Goal: Book appointment/travel/reservation

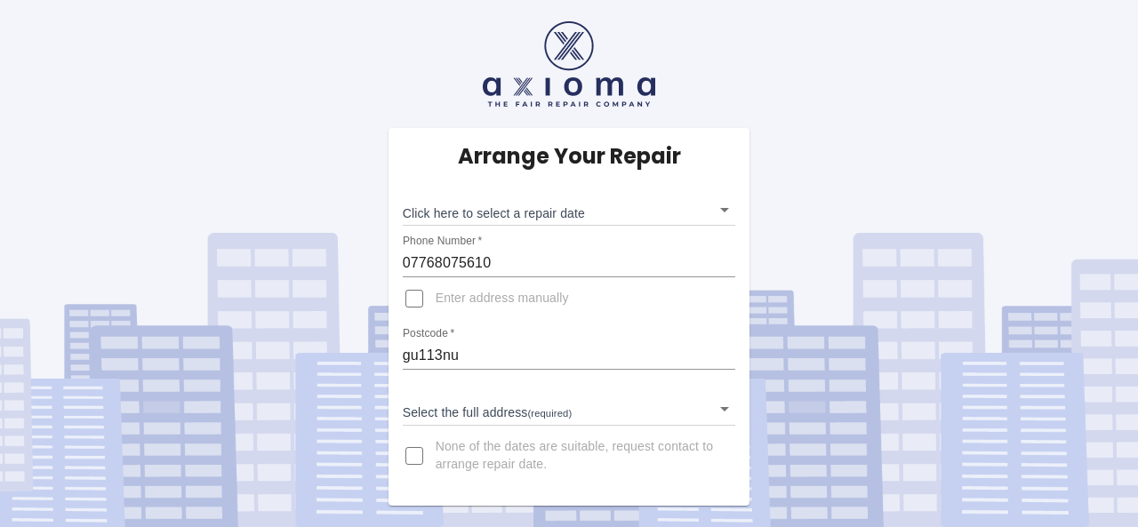
click at [516, 211] on body "Arrange Your Repair Click here to select a repair date ​ Phone Number   * 07768…" at bounding box center [569, 263] width 1138 height 527
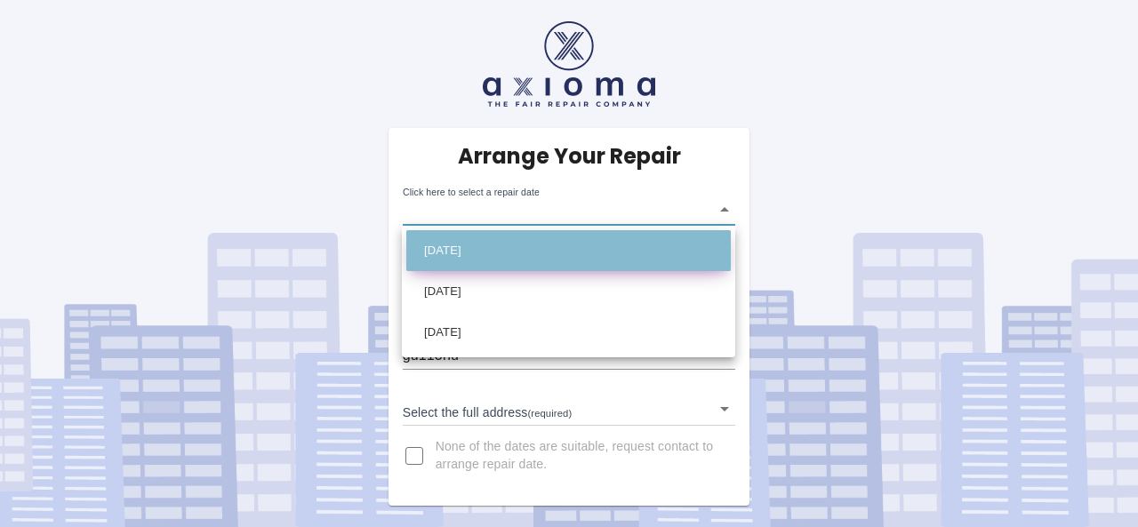
click at [494, 248] on li "[DATE]" at bounding box center [568, 250] width 324 height 41
type input "[DATE]T00:00:00.000Z"
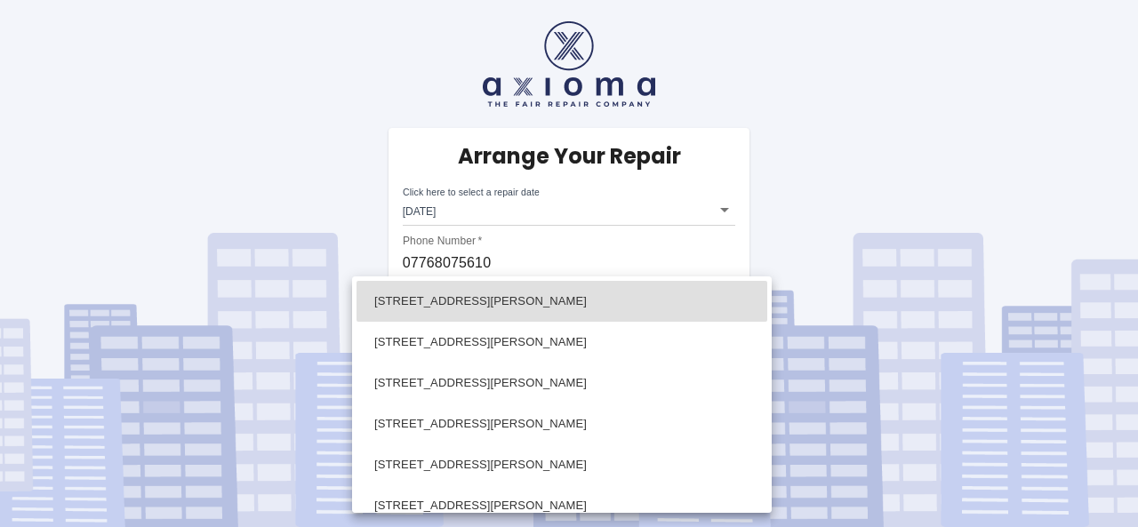
click at [484, 405] on body "Arrange Your Repair Click here to select a repair date [DATE] [DATE]T00:00:00.0…" at bounding box center [569, 263] width 1138 height 527
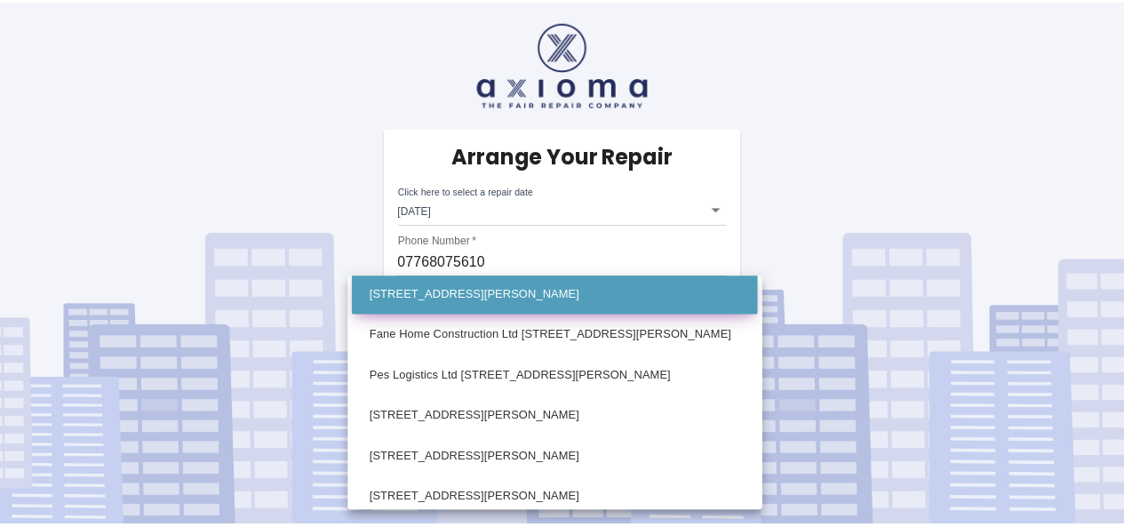
scroll to position [840, 0]
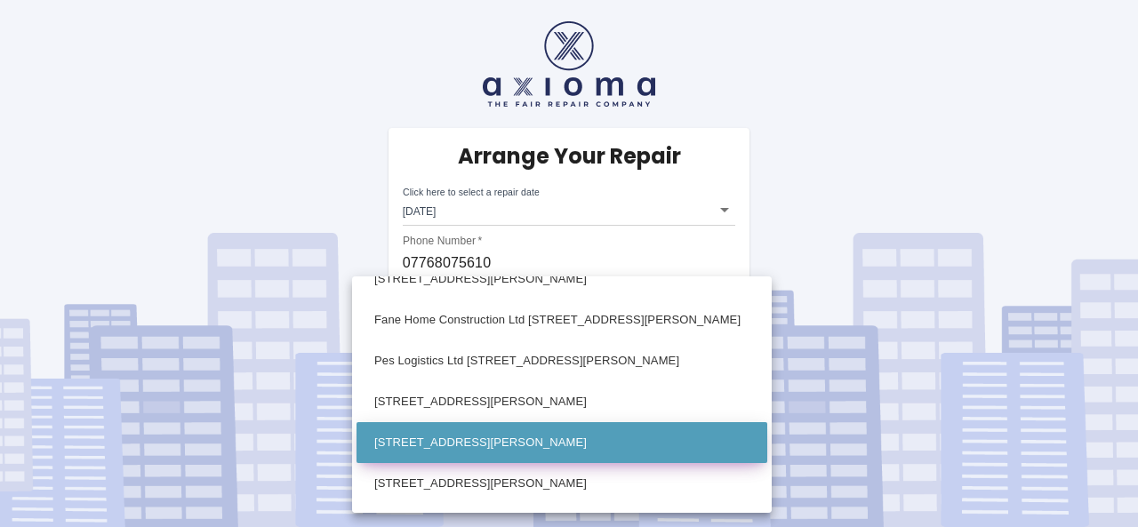
click at [459, 442] on li "[STREET_ADDRESS][PERSON_NAME]" at bounding box center [561, 442] width 411 height 41
type input "[STREET_ADDRESS][PERSON_NAME]"
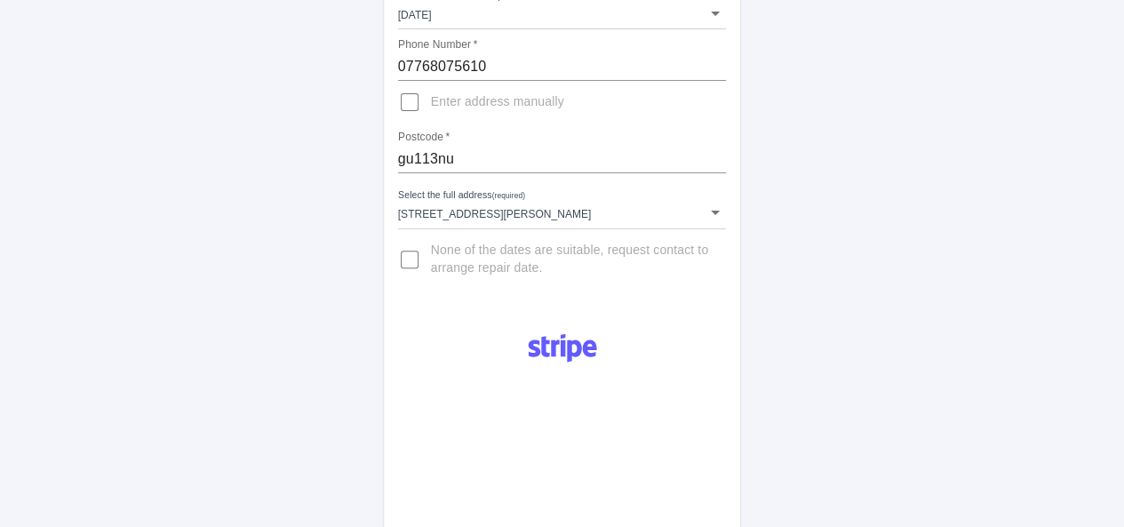
scroll to position [129, 0]
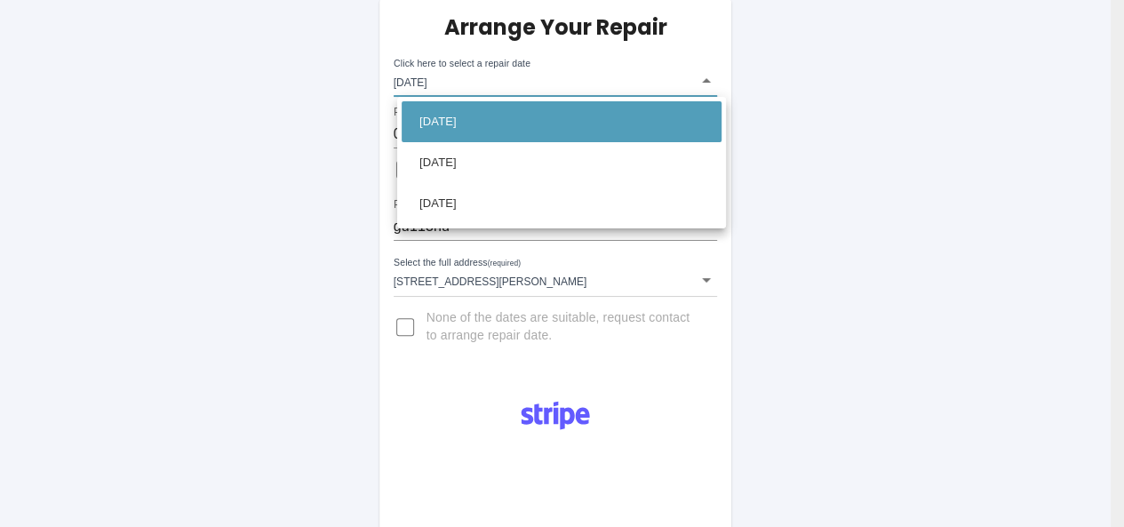
click at [628, 74] on body "Arrange Your Repair Click here to select a repair date [DATE] [DATE]T00:00:00.0…" at bounding box center [562, 525] width 1124 height 1309
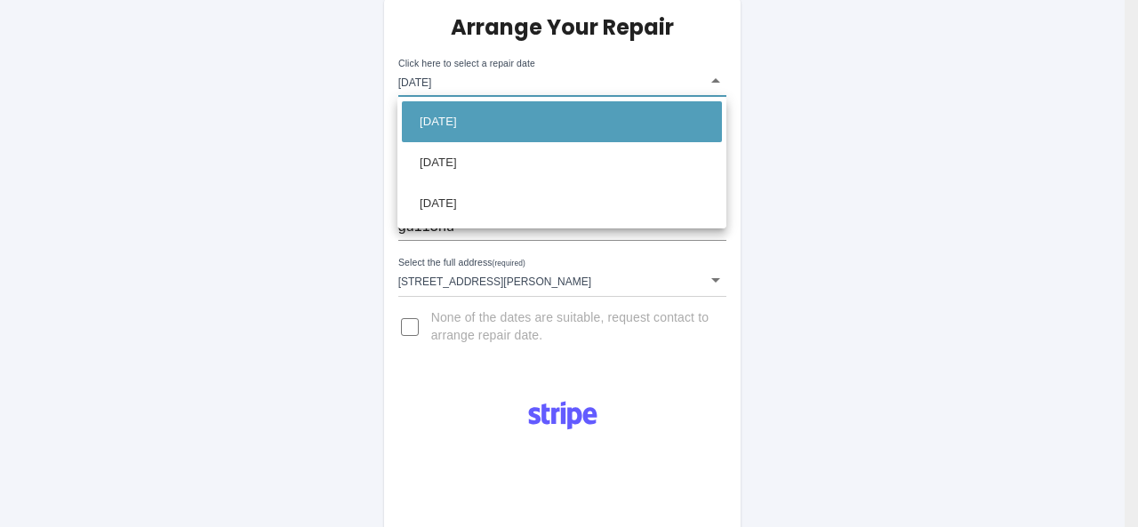
click at [894, 116] on div at bounding box center [569, 263] width 1138 height 527
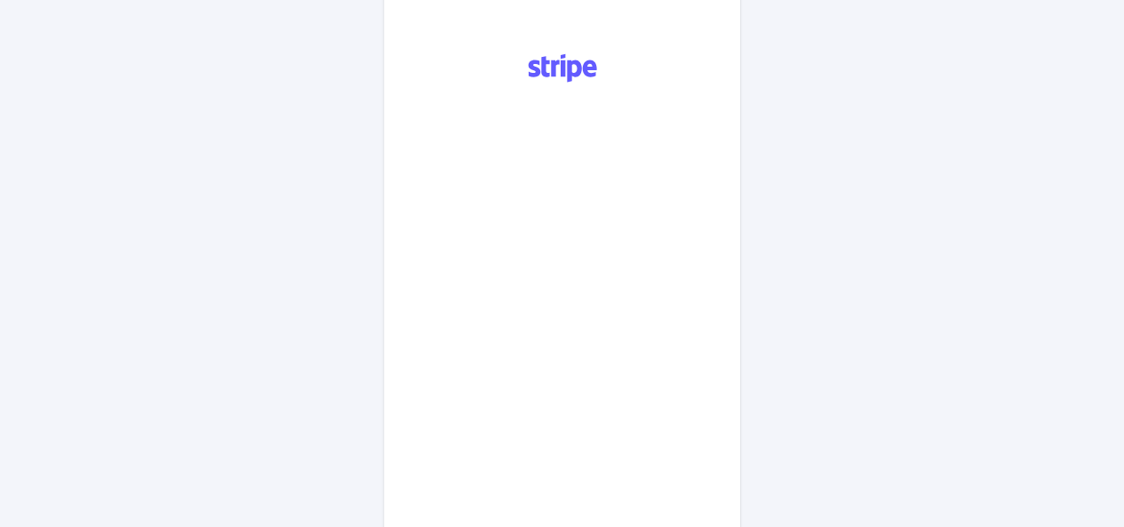
scroll to position [479, 0]
click at [331, 247] on div "Arrange Your Repair Click here to select a repair date [DATE] [DATE]T00:00:00.0…" at bounding box center [562, 175] width 1151 height 1309
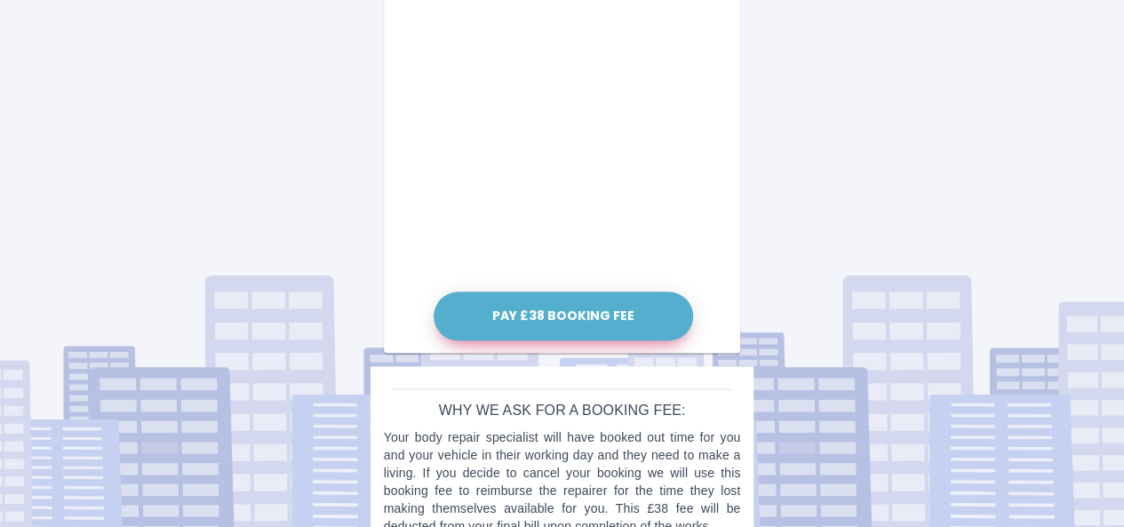
scroll to position [1048, 0]
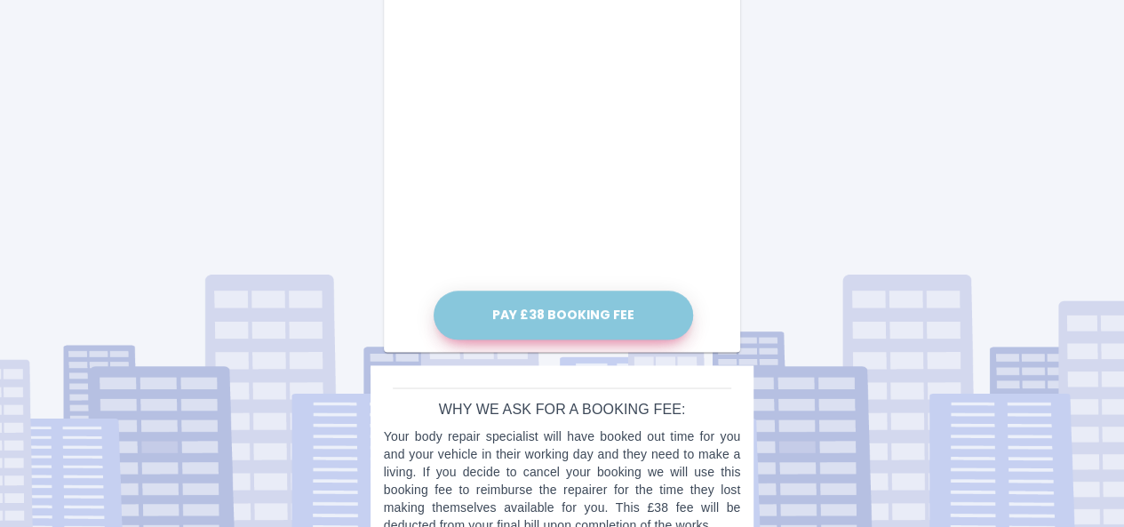
click at [644, 324] on button "Pay £38 Booking Fee" at bounding box center [564, 315] width 260 height 49
